Goal: Find specific fact: Find specific fact

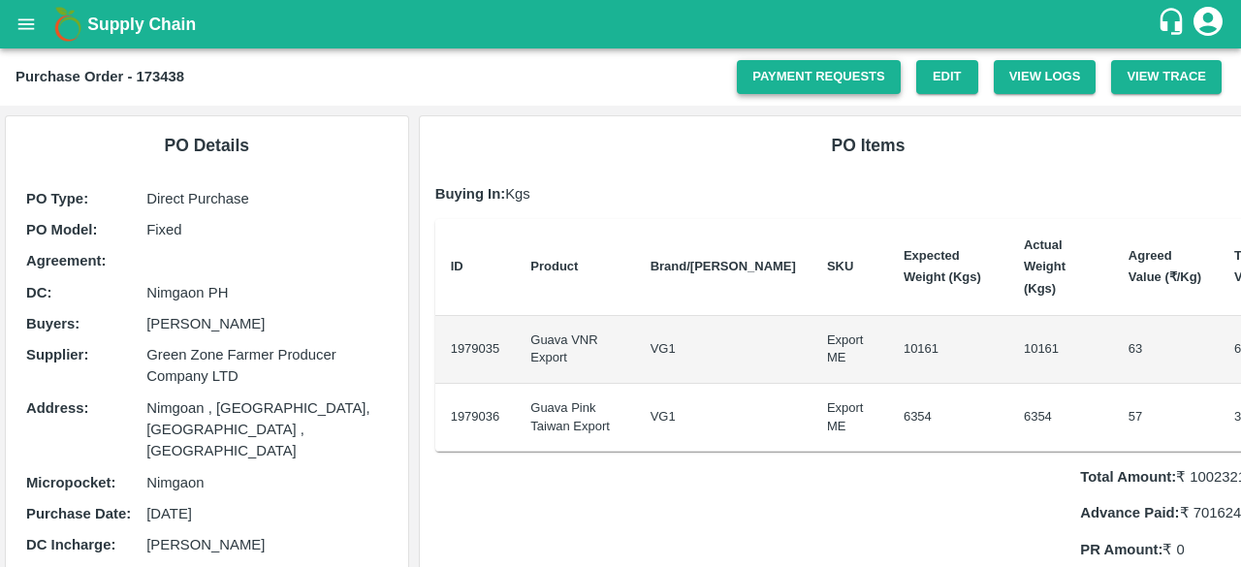
click at [855, 76] on link "Payment Requests" at bounding box center [819, 77] width 164 height 34
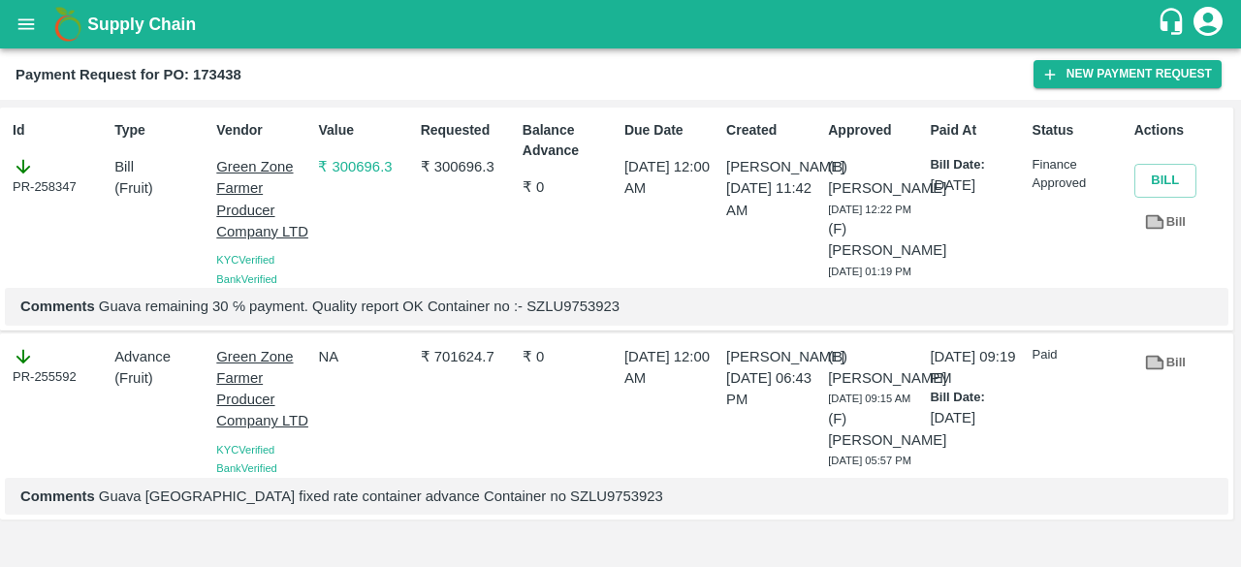
click at [558, 317] on p "Comments Guava remaining 30 ℅ payment. Quality report OK Container no :- SZLU97…" at bounding box center [616, 306] width 1192 height 21
copy p "SZLU9753923"
click at [46, 194] on div "PR-258347" at bounding box center [60, 176] width 94 height 41
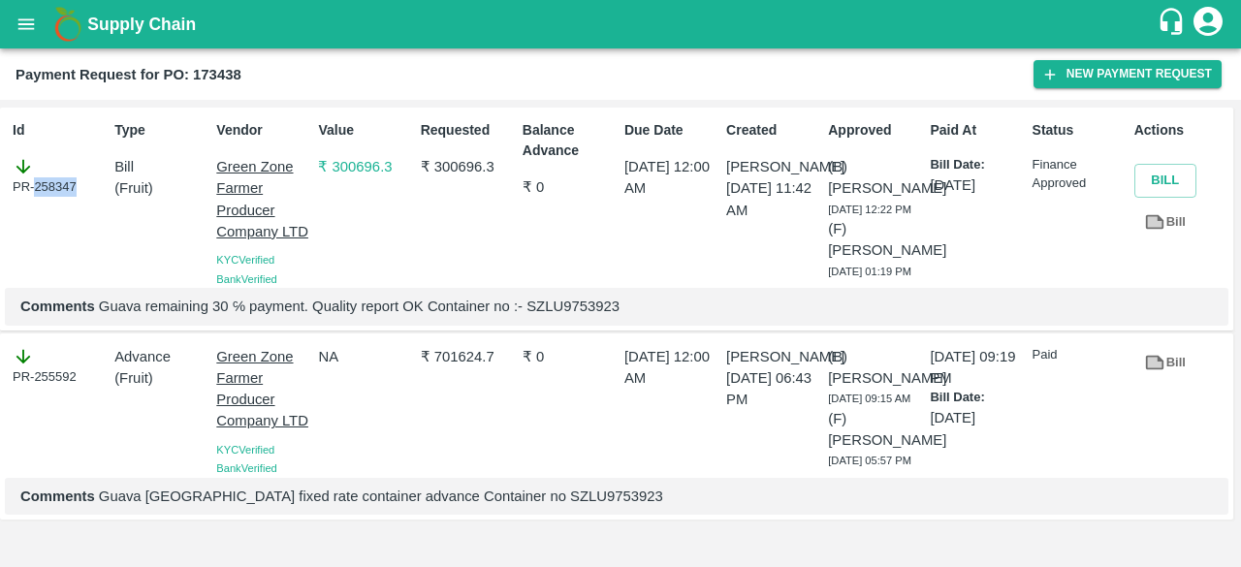
copy div "258347"
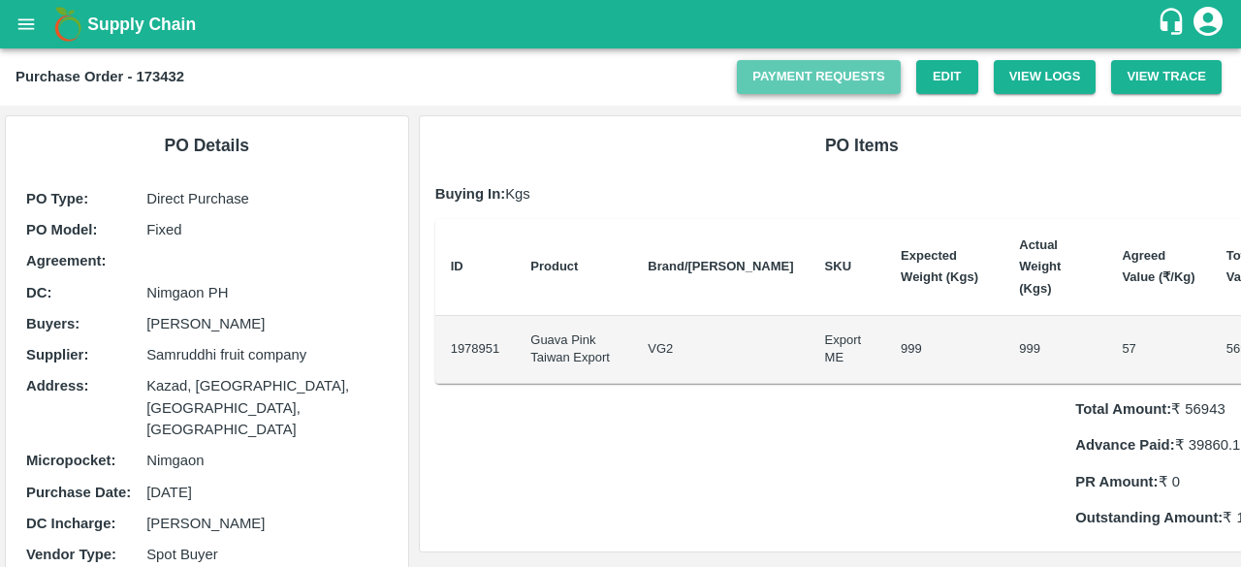
click at [880, 77] on link "Payment Requests" at bounding box center [819, 77] width 164 height 34
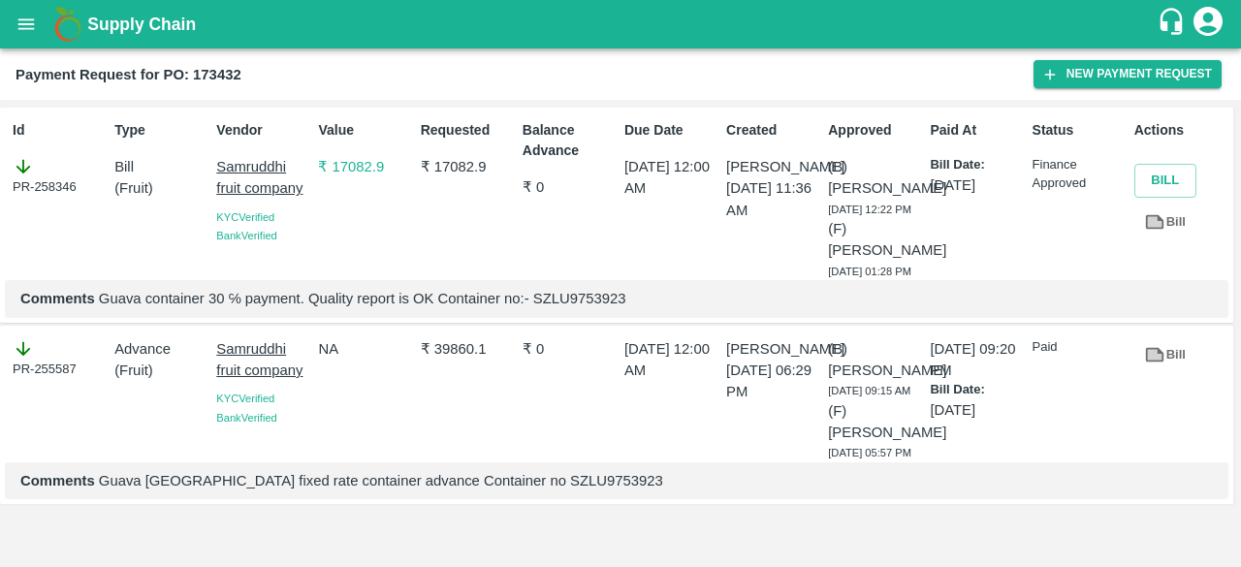
click at [572, 309] on p "Comments Guava container 30 ℅ payment. Quality report is OK Container no:- SZLU…" at bounding box center [616, 298] width 1192 height 21
copy p "SZLU9753923"
click at [572, 309] on p "Comments Guava container 30 ℅ payment. Quality report is OK Container no:- SZLU…" at bounding box center [616, 298] width 1192 height 21
copy p "SZLU9753923"
click at [56, 185] on div "PR-258346" at bounding box center [60, 176] width 94 height 41
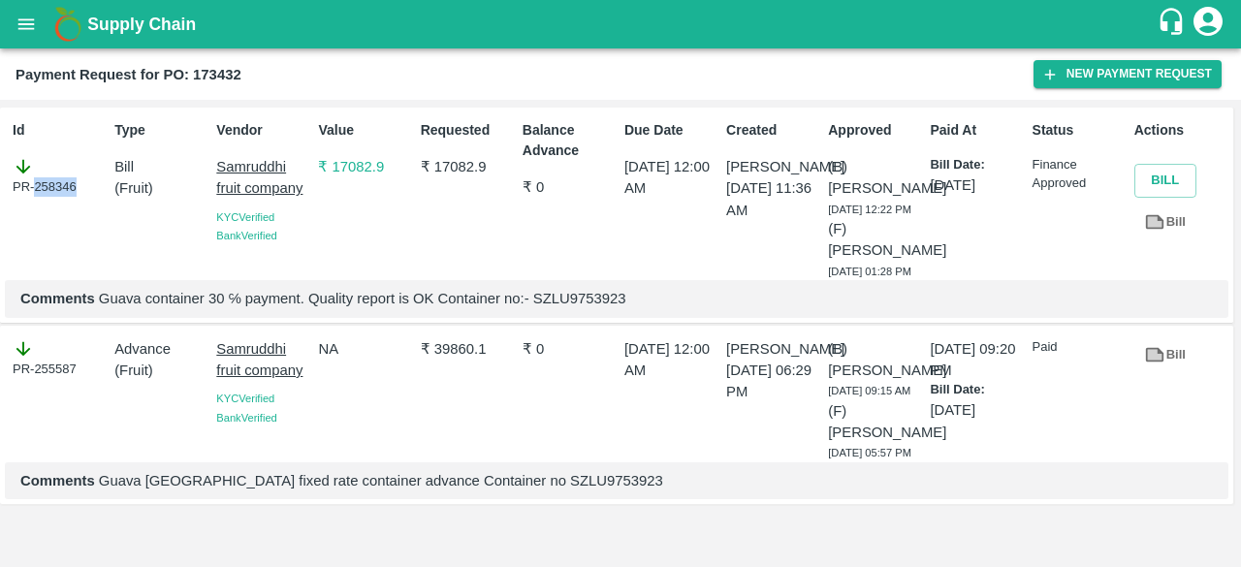
copy div "258346"
click at [56, 185] on div "PR-258346" at bounding box center [60, 176] width 94 height 41
click at [553, 309] on p "Comments Guava container 30 ℅ payment. Quality report is OK Container no:- SZLU…" at bounding box center [616, 298] width 1192 height 21
copy p "SZLU9753923"
click at [553, 309] on p "Comments Guava container 30 ℅ payment. Quality report is OK Container no:- SZLU…" at bounding box center [616, 298] width 1192 height 21
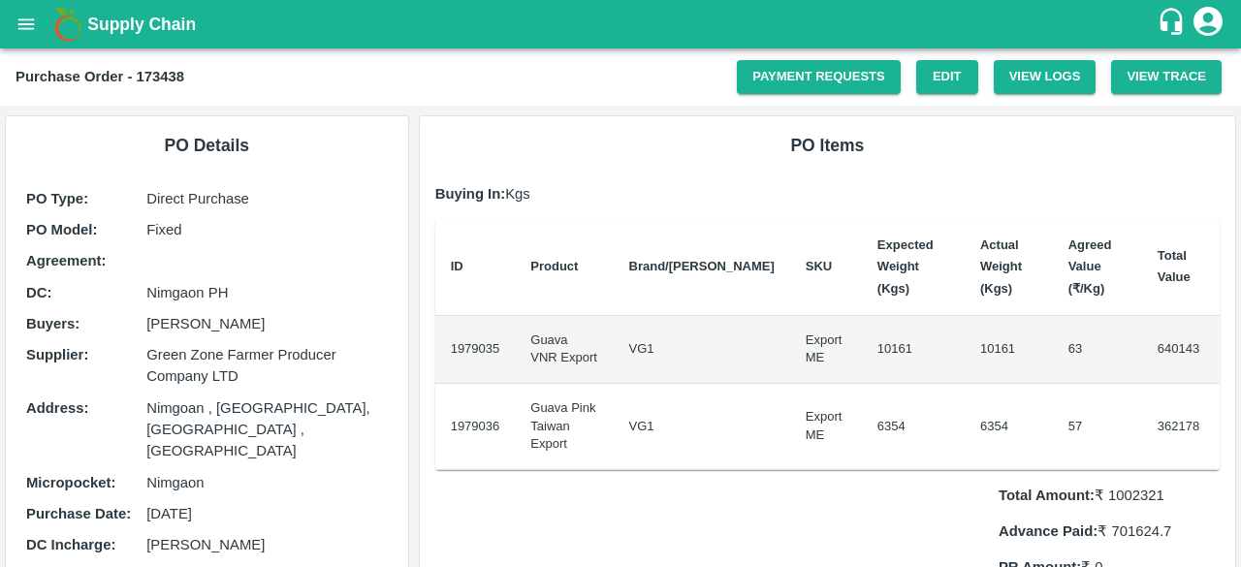
click at [880, 108] on div "PO Items Buying In: Kgs ID Product Brand/[PERSON_NAME] Expected Weight (Kgs) Ac…" at bounding box center [827, 377] width 827 height 543
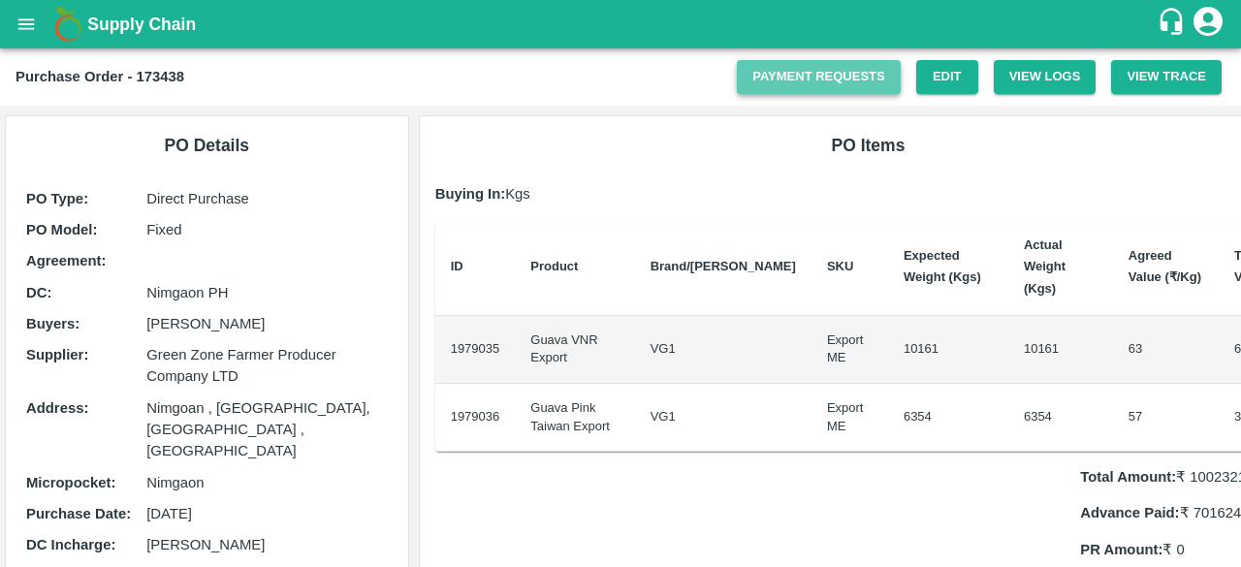
click at [860, 61] on link "Payment Requests" at bounding box center [819, 77] width 164 height 34
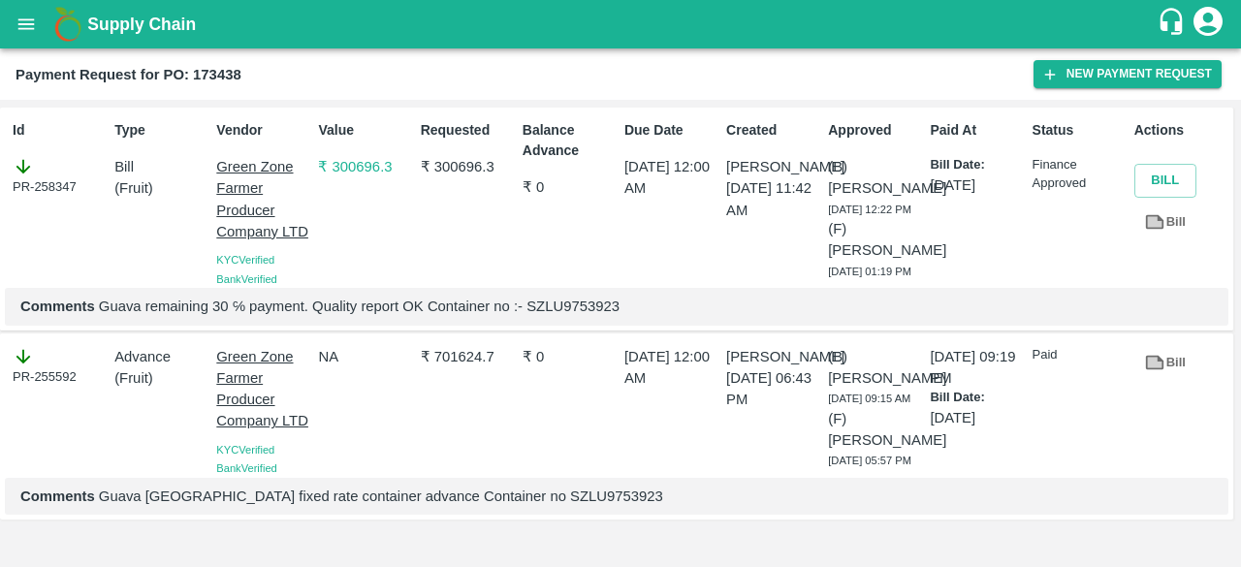
scroll to position [75, 0]
click at [474, 346] on p "₹ 701624.7" at bounding box center [468, 356] width 94 height 21
copy p "701624.7"
click at [474, 346] on p "₹ 701624.7" at bounding box center [468, 356] width 94 height 21
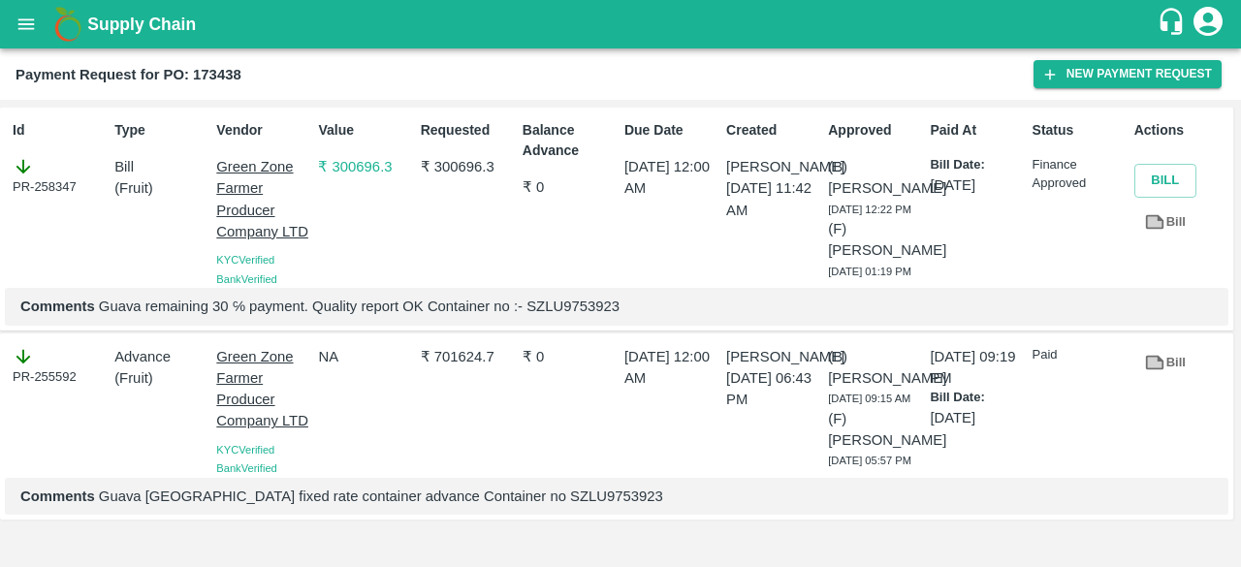
click at [445, 175] on p "₹ 300696.3" at bounding box center [468, 166] width 94 height 21
copy p "300696.3"
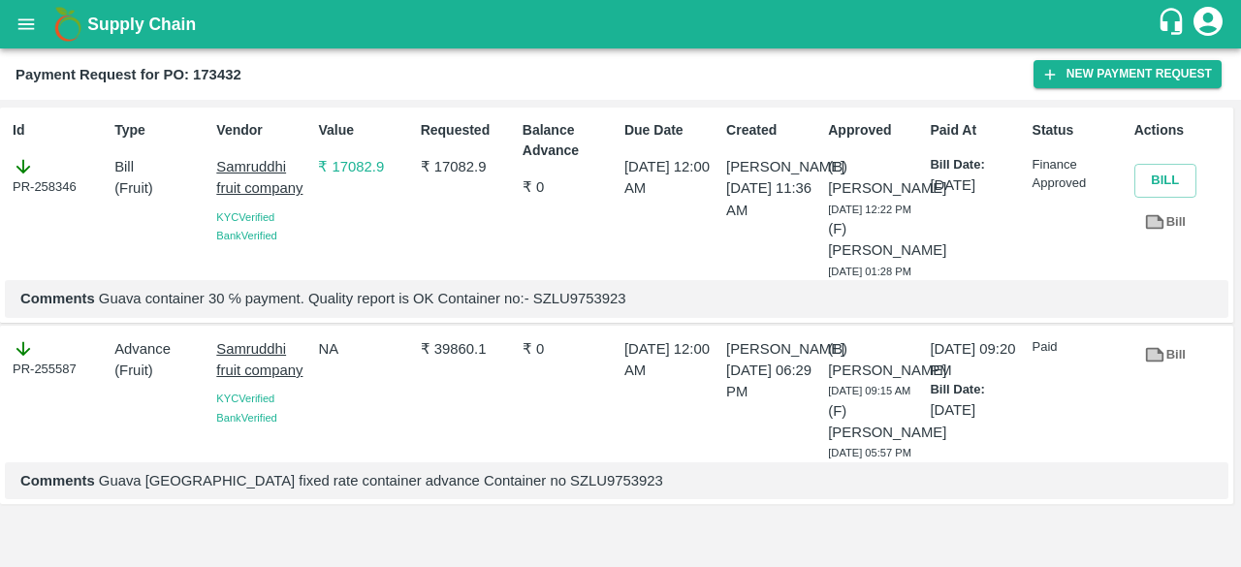
click at [459, 186] on div "Requested ₹ 17082.9" at bounding box center [464, 196] width 102 height 168
click at [457, 424] on div "₹ 39860.1" at bounding box center [464, 397] width 102 height 132
copy p "39860.1"
click at [457, 424] on div "₹ 39860.1" at bounding box center [464, 397] width 102 height 132
click at [446, 180] on div "Requested ₹ 17082.9" at bounding box center [464, 196] width 102 height 168
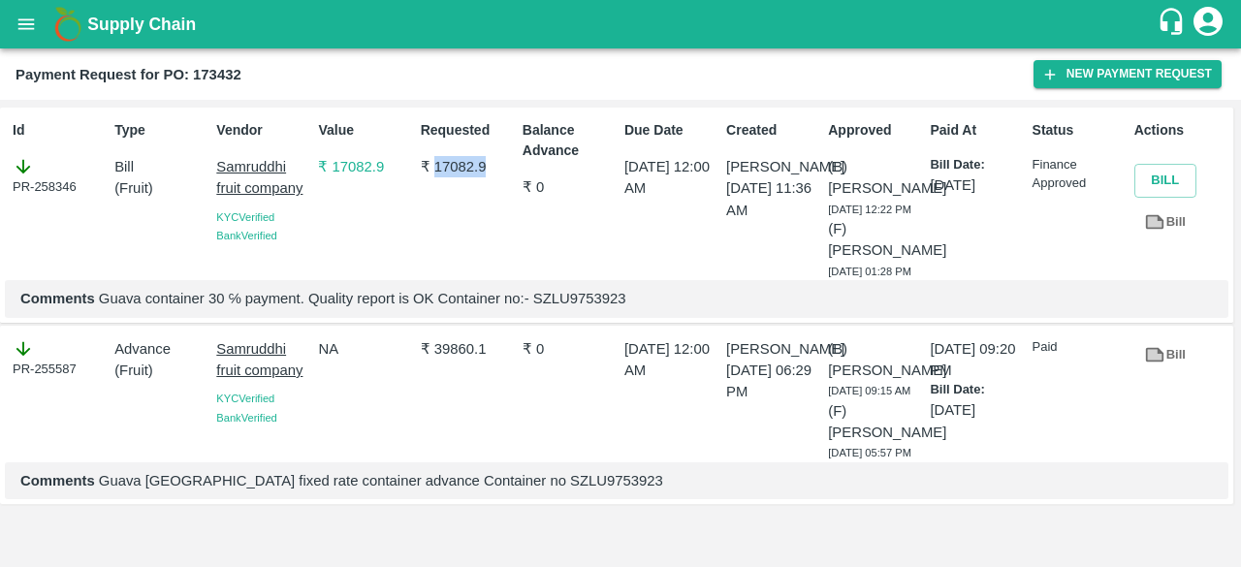
copy p "17082.9"
click at [446, 180] on div "Requested ₹ 17082.9" at bounding box center [464, 196] width 102 height 168
click at [575, 309] on p "Comments Guava container 30 ℅ payment. Quality report is OK Container no:- SZLU…" at bounding box center [616, 298] width 1192 height 21
copy p "SZLU9753923"
click at [575, 309] on p "Comments Guava container 30 ℅ payment. Quality report is OK Container no:- SZLU…" at bounding box center [616, 298] width 1192 height 21
